Goal: Information Seeking & Learning: Learn about a topic

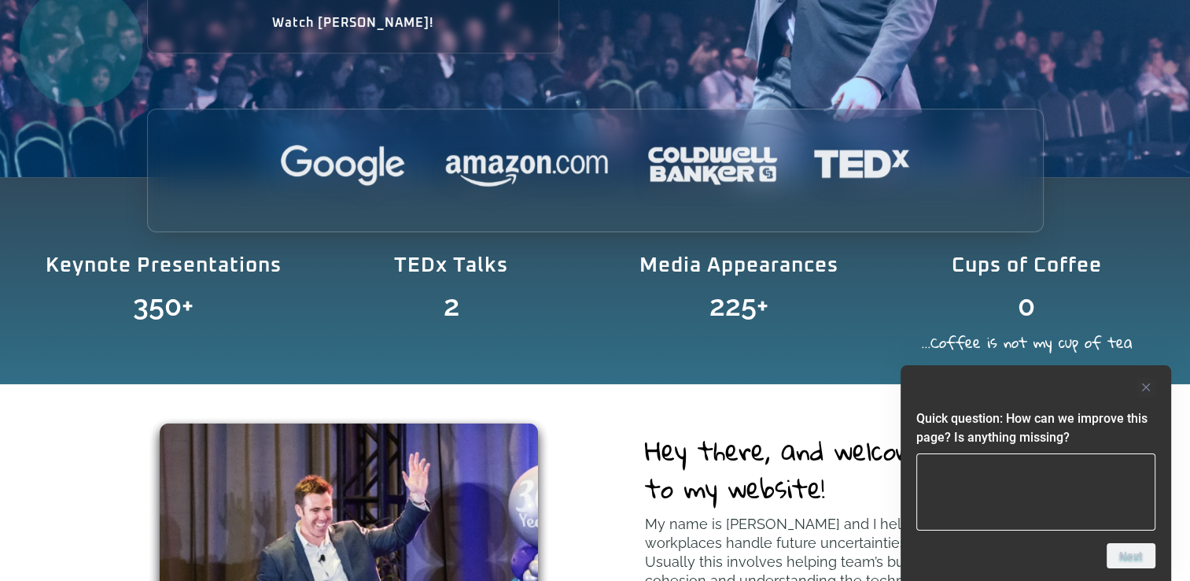
scroll to position [472, 0]
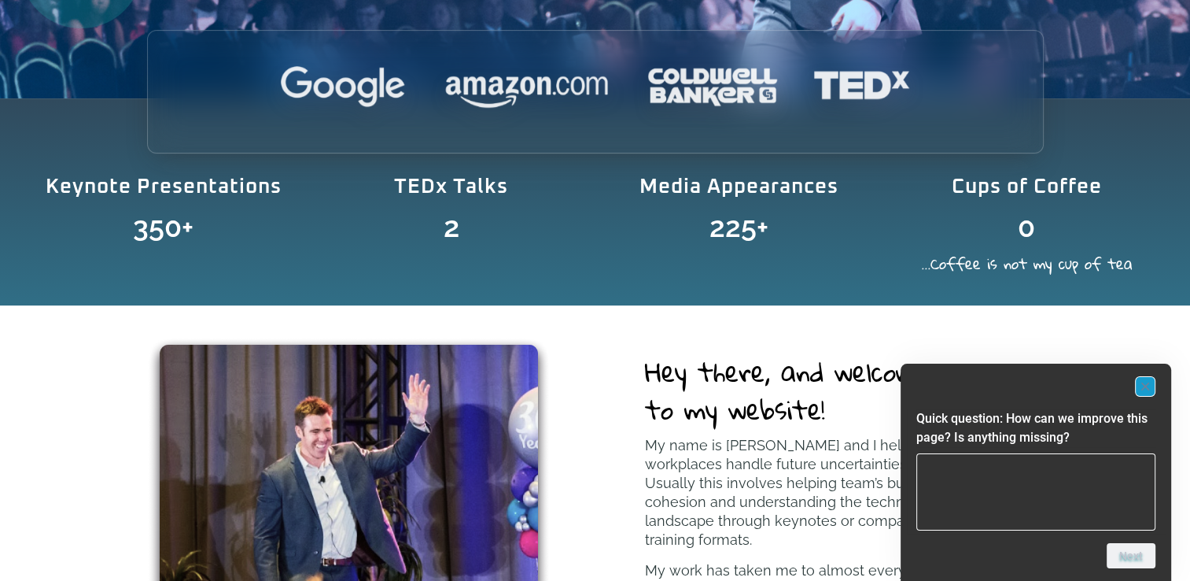
click at [1152, 378] on rect "Hide survey" at bounding box center [1145, 386] width 19 height 19
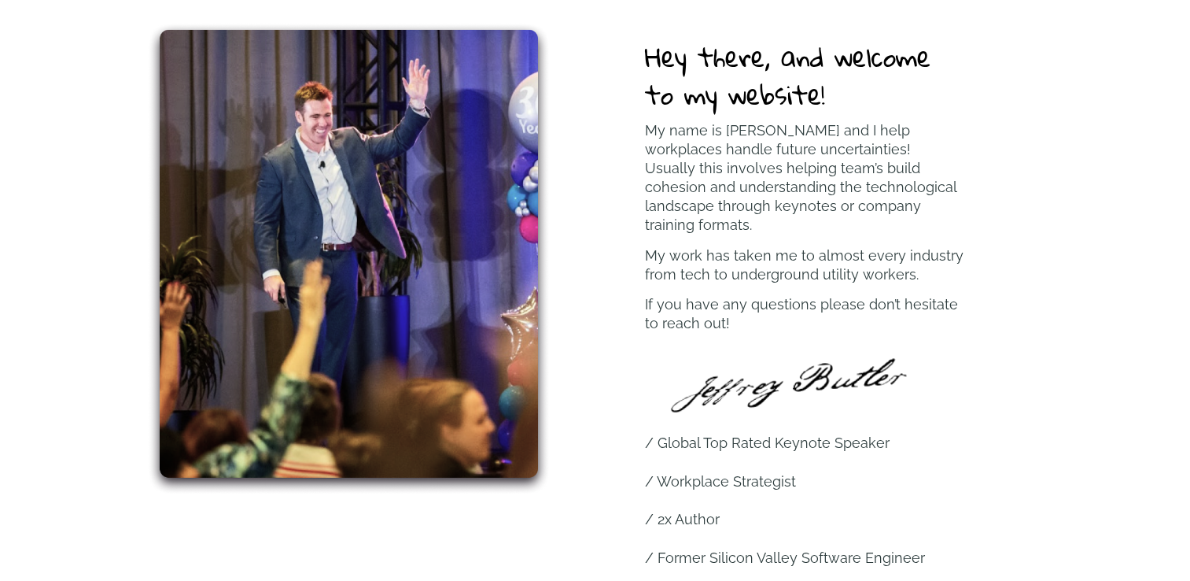
scroll to position [865, 0]
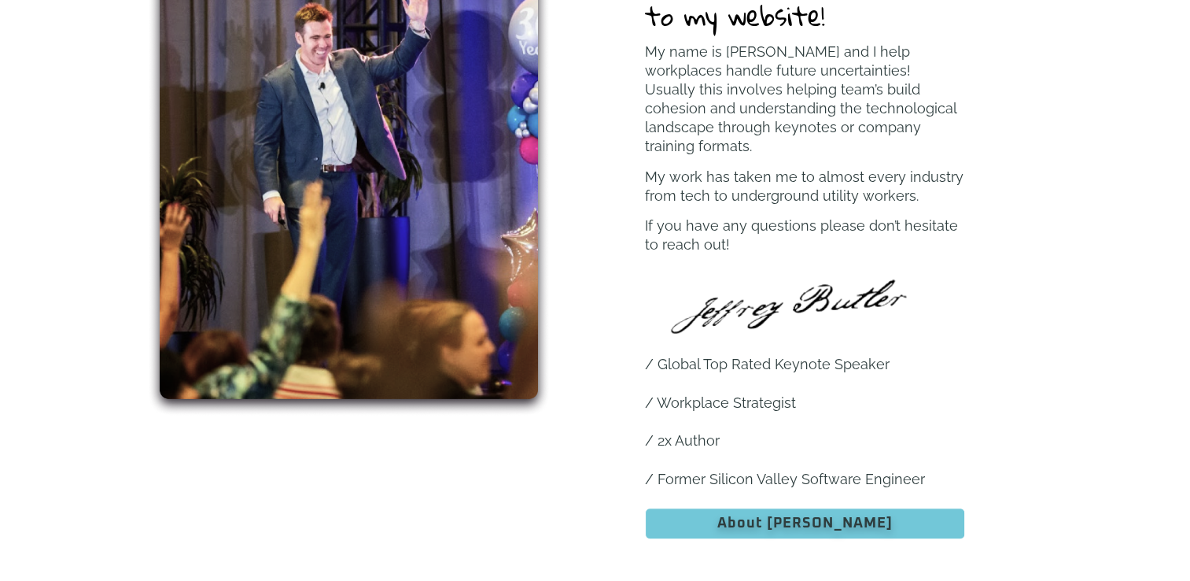
click at [743, 516] on span "About [PERSON_NAME]" at bounding box center [805, 523] width 279 height 14
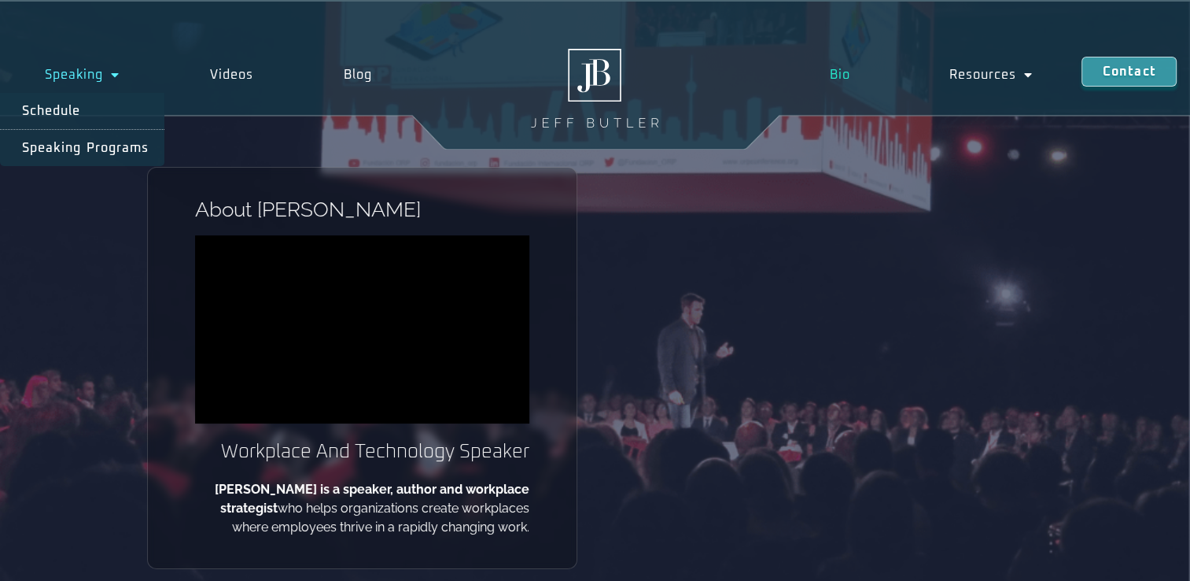
click at [66, 71] on link "Speaking" at bounding box center [82, 75] width 165 height 36
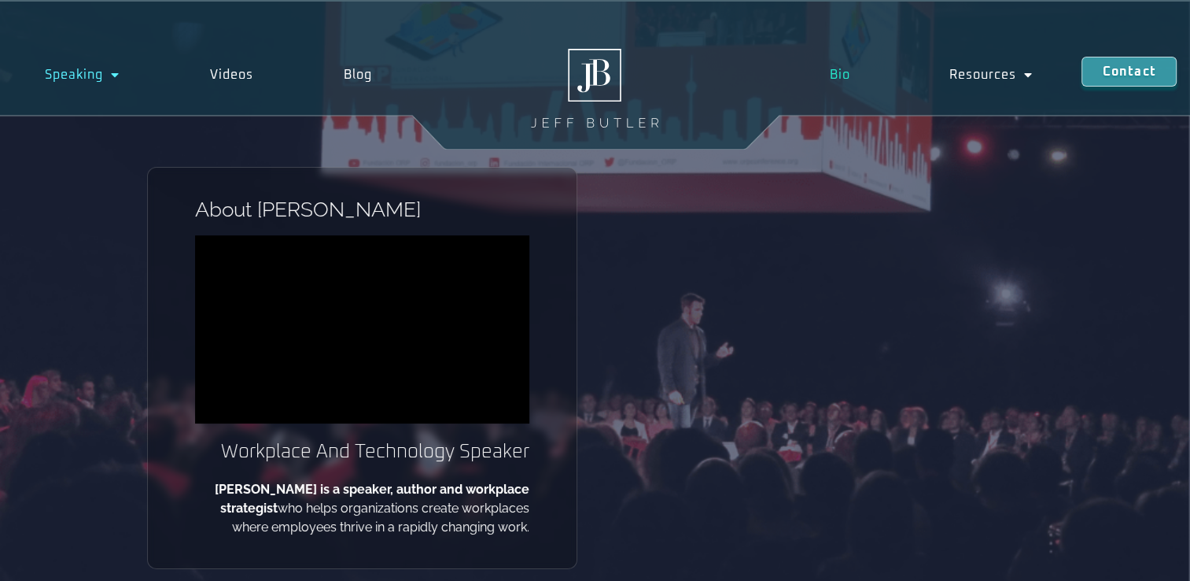
click at [111, 72] on span "Menu" at bounding box center [111, 75] width 17 height 28
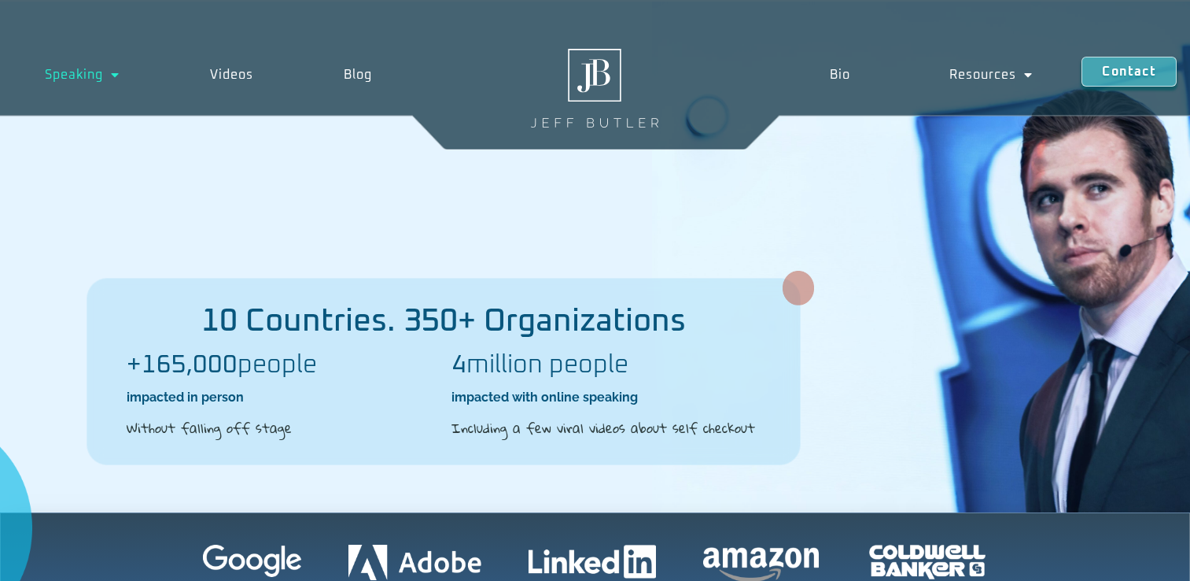
click at [85, 117] on div "Speaking Schedule Speaking Programs Videos Blog Speaking Schedule Speaking Prog…" at bounding box center [595, 74] width 1190 height 149
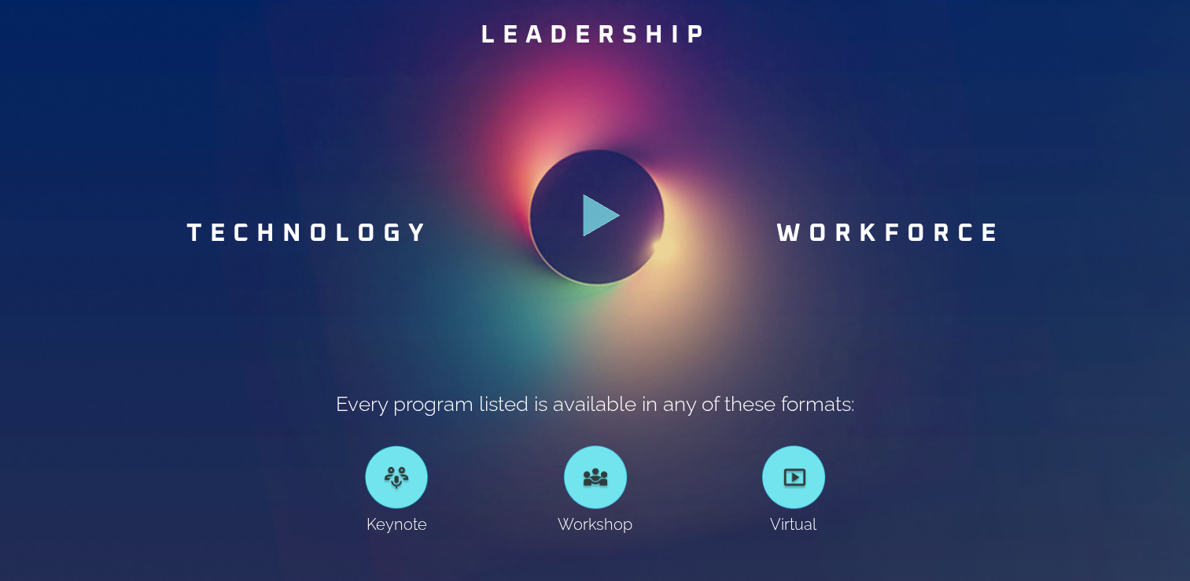
scroll to position [865, 0]
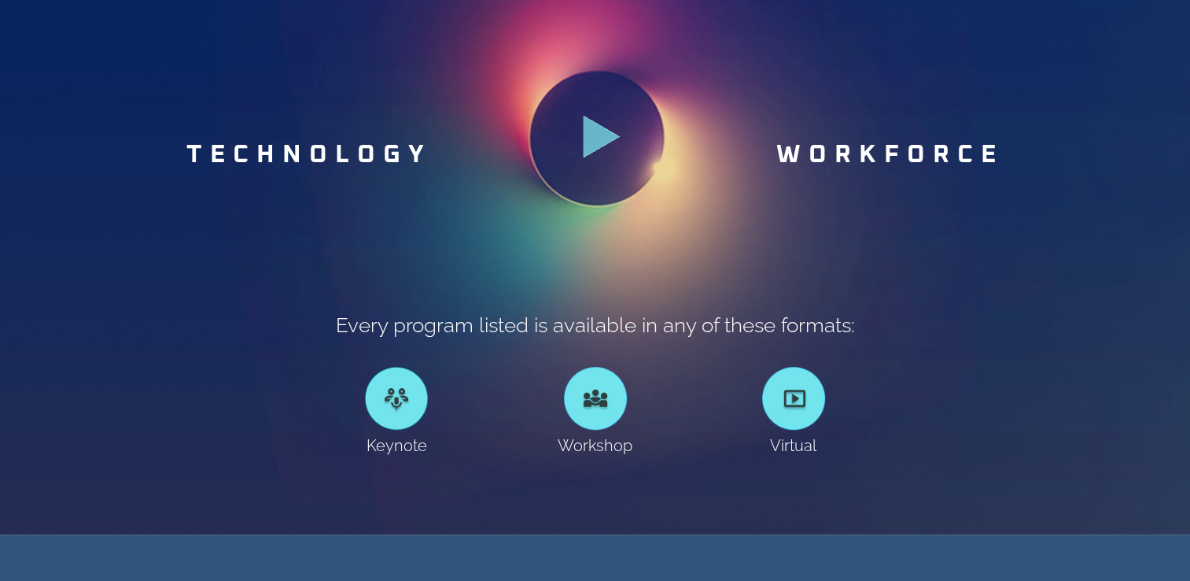
click at [612, 144] on icon ".st0{fill:#FFF;fill-opacity:.39}.st1{fill:#5ADCE8;fill-opacity:.6}.st2{fill:non…" at bounding box center [601, 138] width 47 height 47
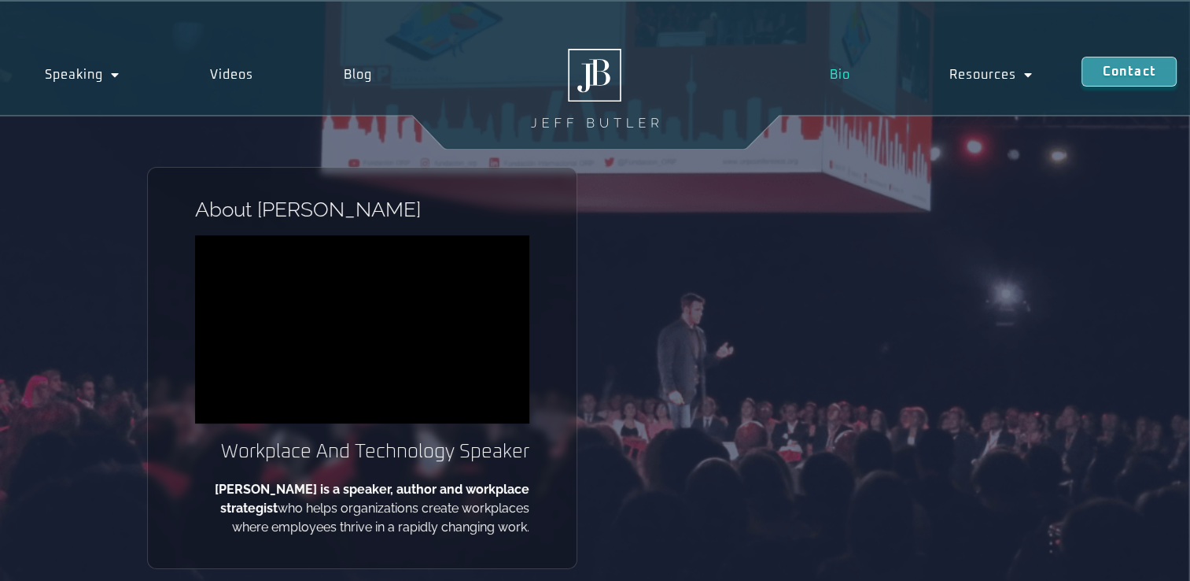
click at [834, 77] on link "Bio" at bounding box center [839, 75] width 119 height 36
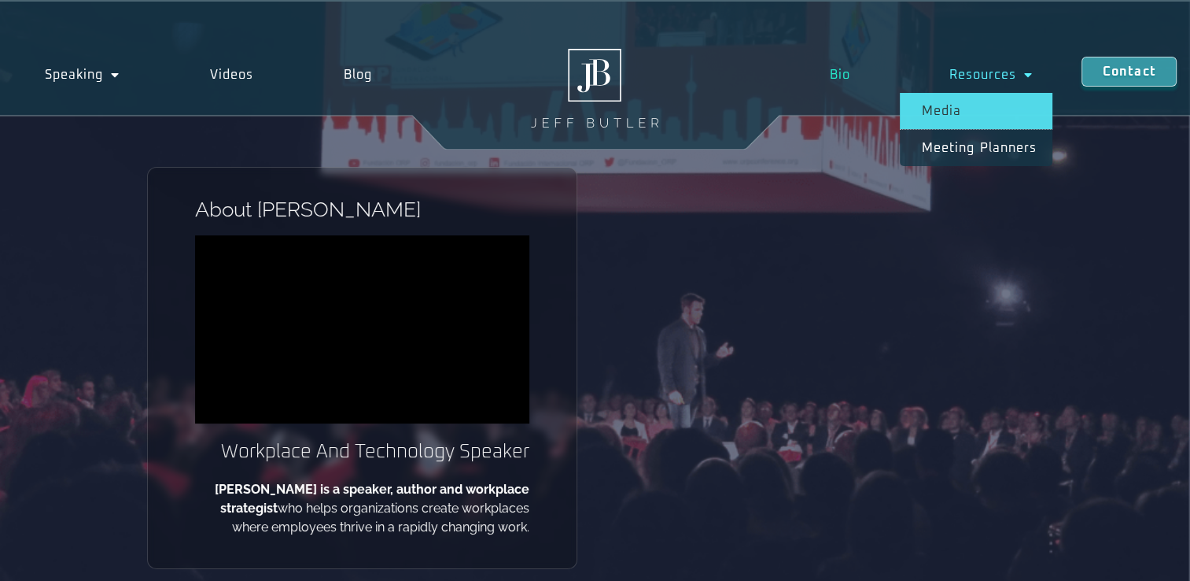
click at [938, 120] on link "Media" at bounding box center [976, 111] width 153 height 36
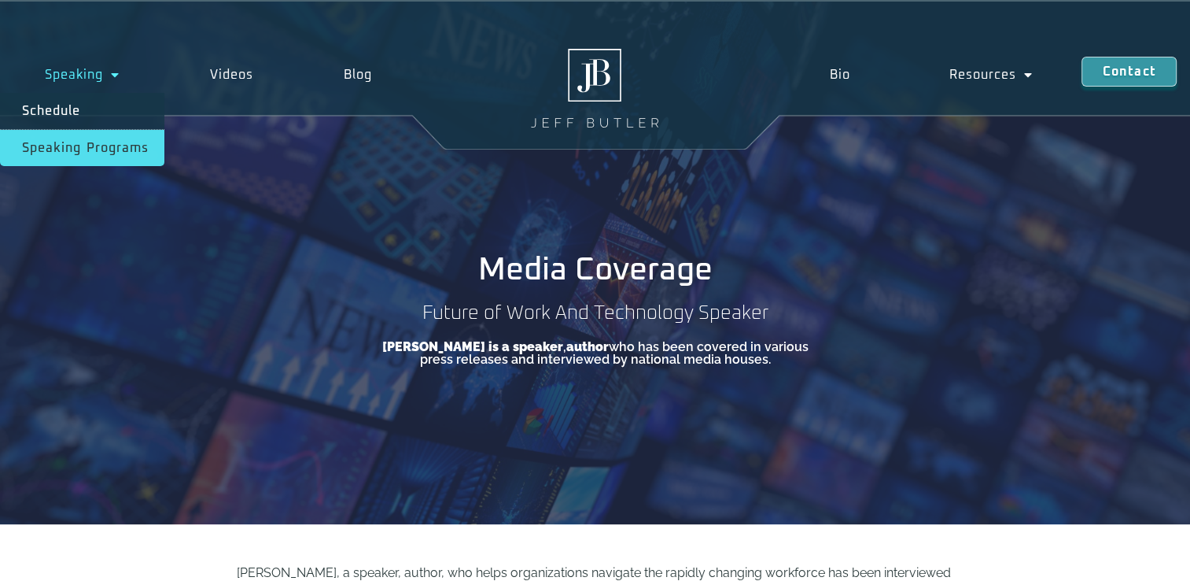
click at [78, 150] on link "Speaking Programs" at bounding box center [82, 148] width 164 height 36
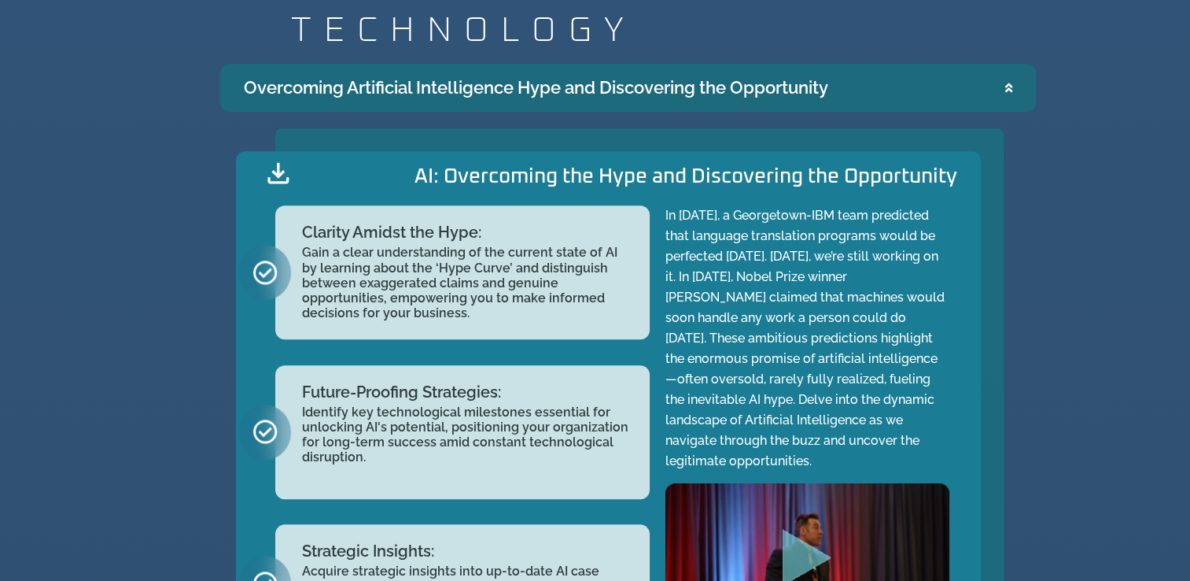
scroll to position [1967, 0]
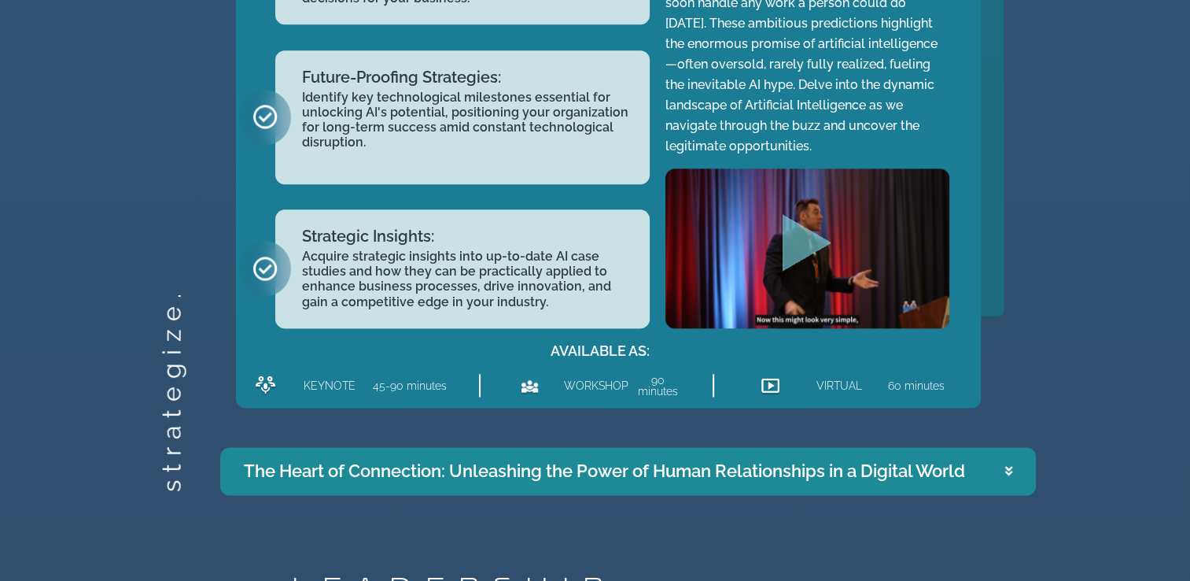
click at [319, 385] on h2 "KEYNOTE" at bounding box center [330, 385] width 52 height 11
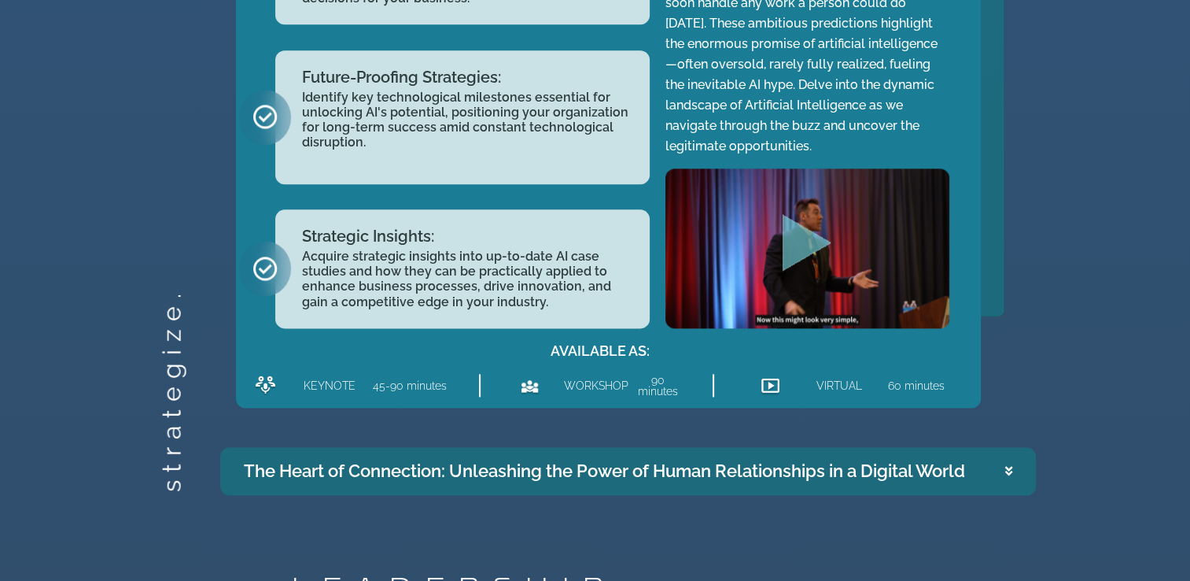
click at [474, 474] on div "The Heart of Connection: Unleashing the Power of Human Relationships in a Digit…" at bounding box center [604, 471] width 721 height 26
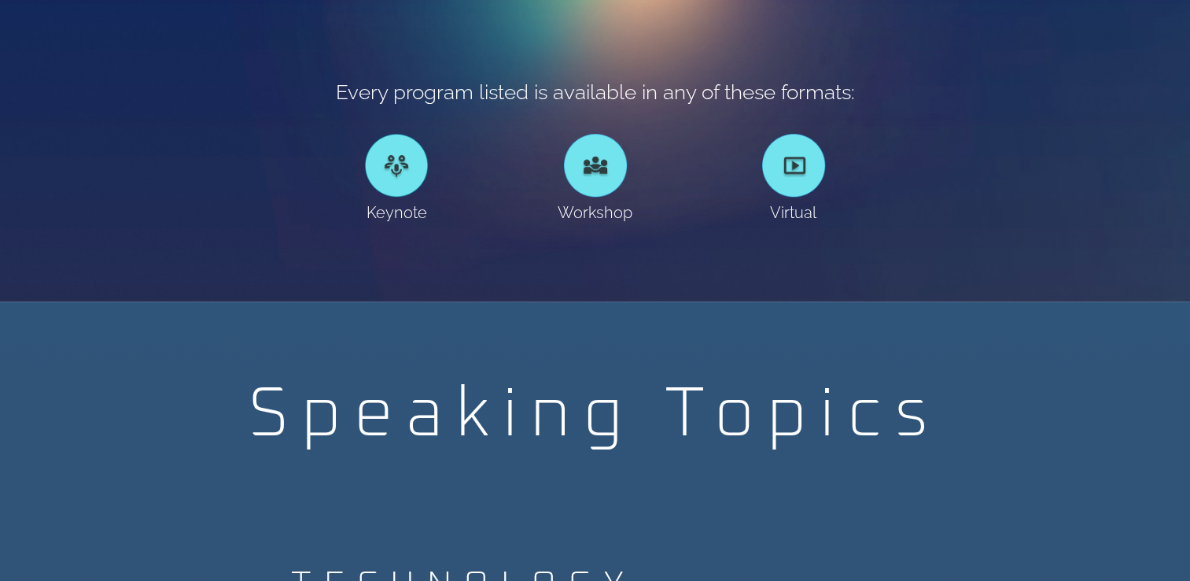
scroll to position [1570, 0]
